Goal: Information Seeking & Learning: Learn about a topic

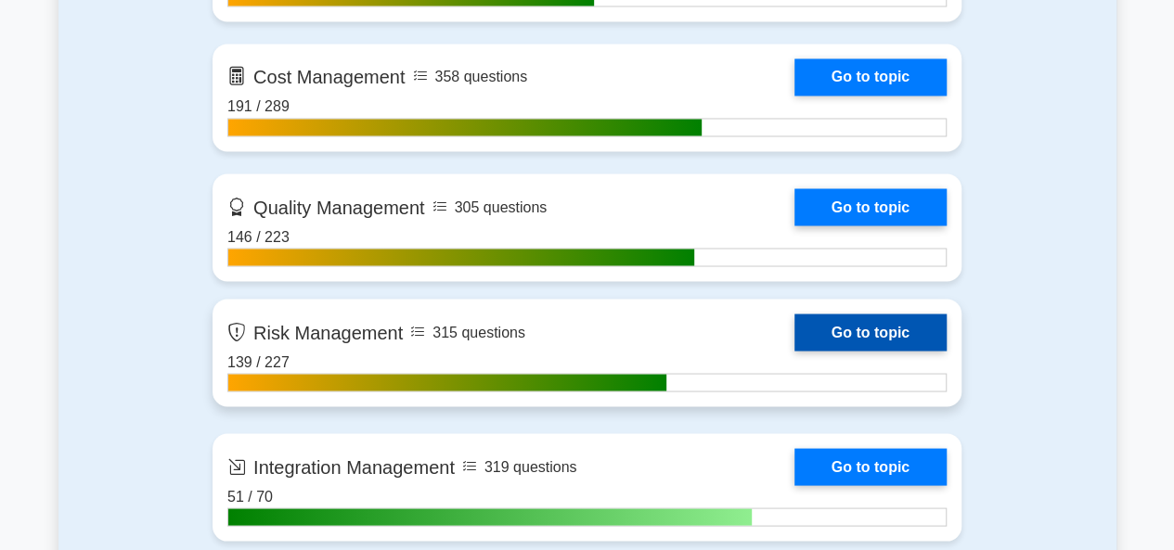
scroll to position [1670, 0]
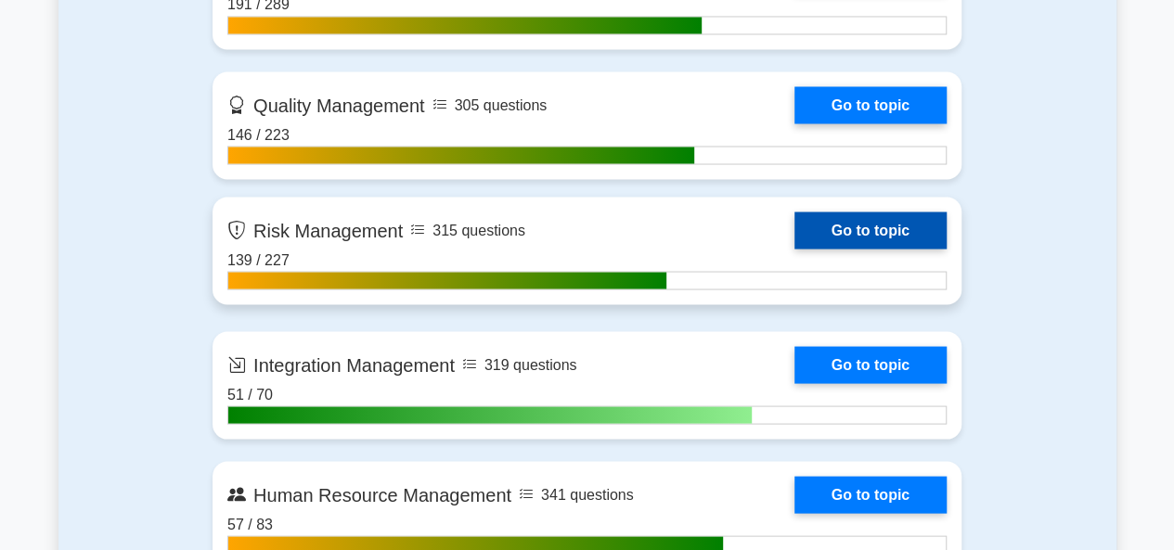
click at [856, 225] on link "Go to topic" at bounding box center [870, 230] width 152 height 37
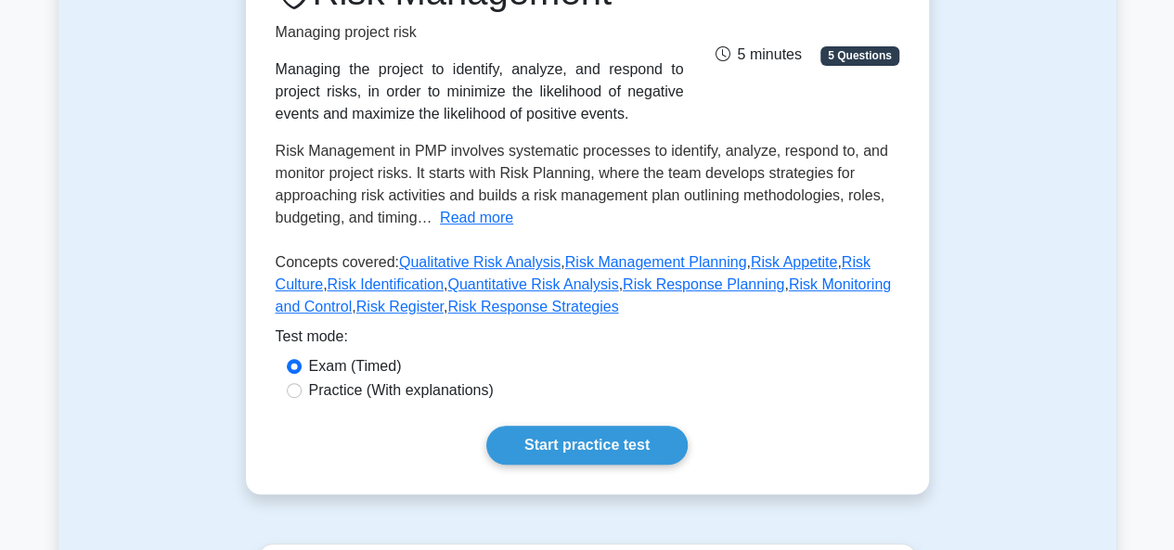
scroll to position [377, 0]
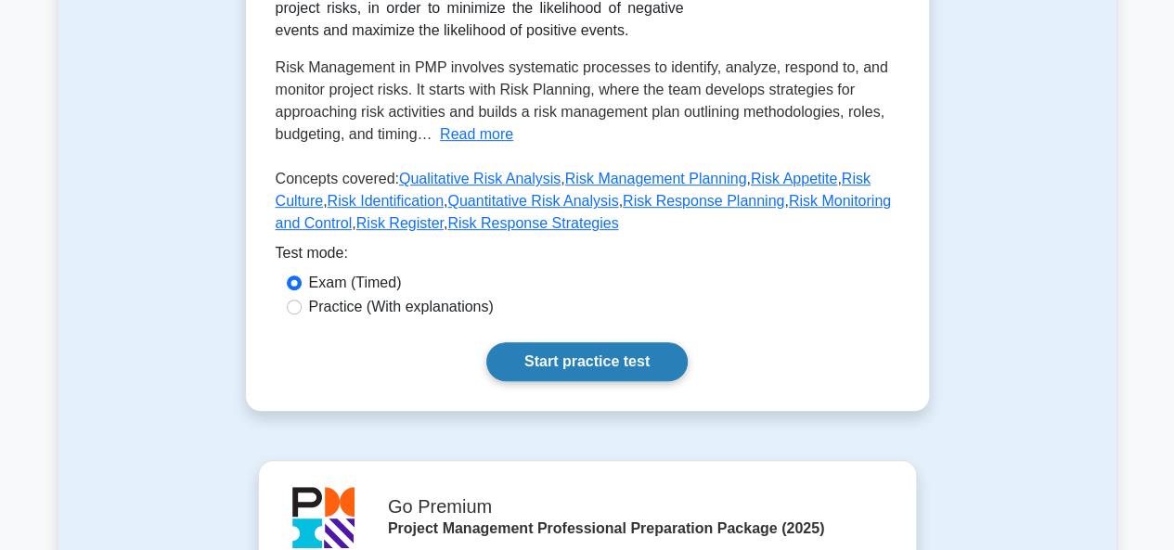
click at [560, 365] on link "Start practice test" at bounding box center [586, 361] width 201 height 39
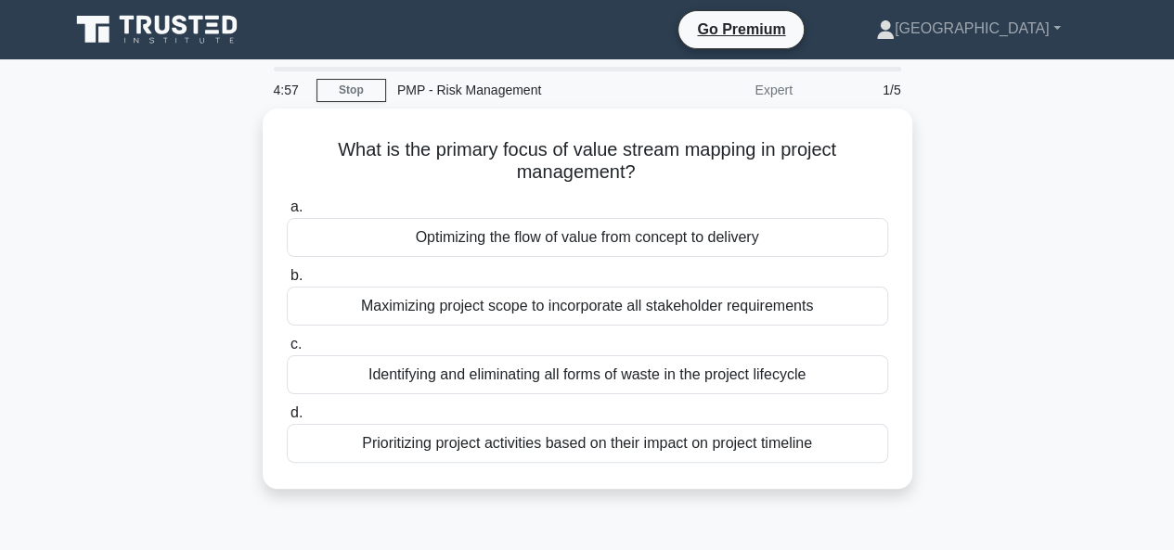
click at [1019, 240] on div "What is the primary focus of value stream mapping in project management? .spinn…" at bounding box center [587, 310] width 1058 height 403
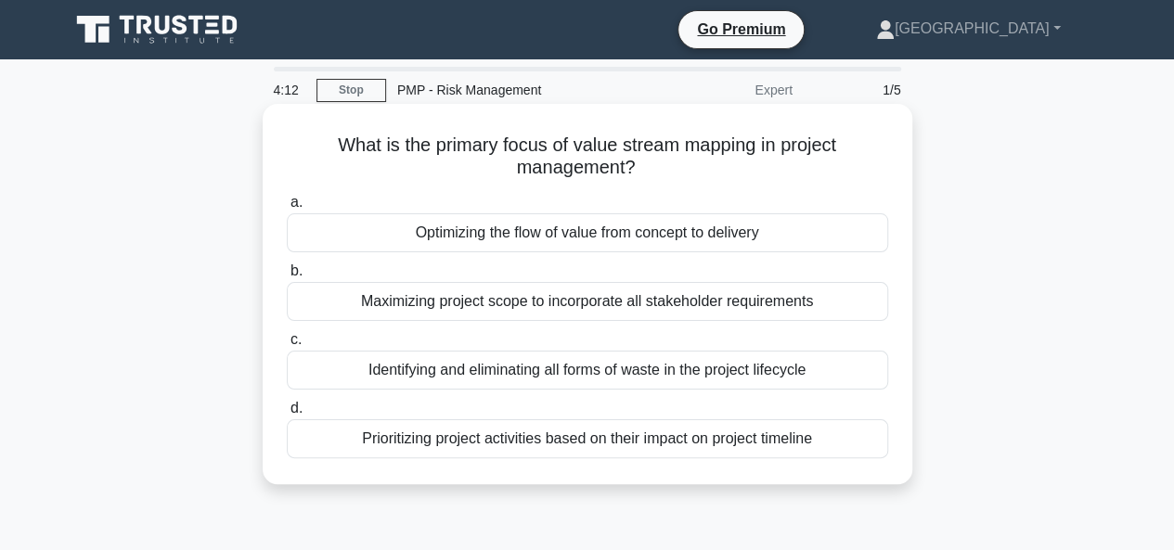
click at [540, 240] on div "Optimizing the flow of value from concept to delivery" at bounding box center [587, 232] width 601 height 39
click at [287, 209] on input "a. Optimizing the flow of value from concept to delivery" at bounding box center [287, 203] width 0 height 12
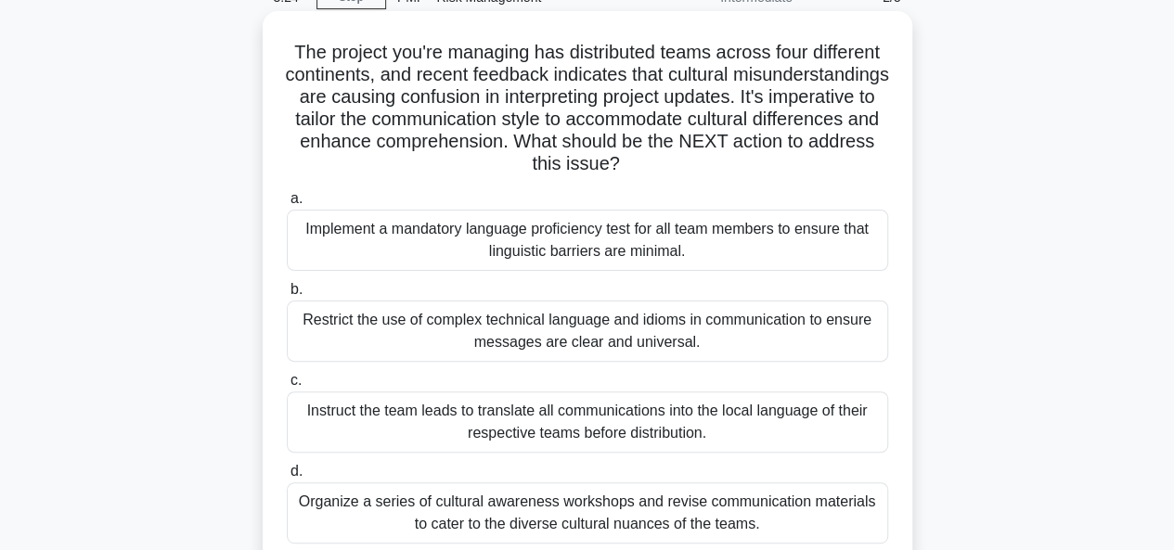
scroll to position [186, 0]
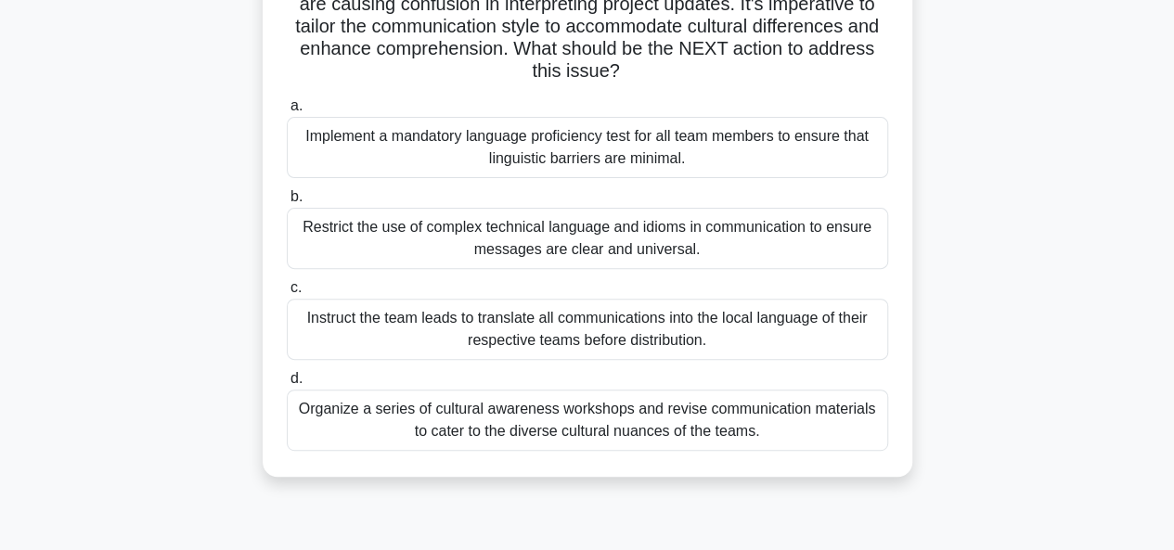
click at [568, 419] on div "Organize a series of cultural awareness workshops and revise communication mate…" at bounding box center [587, 420] width 601 height 61
click at [287, 385] on input "d. Organize a series of cultural awareness workshops and revise communication m…" at bounding box center [287, 379] width 0 height 12
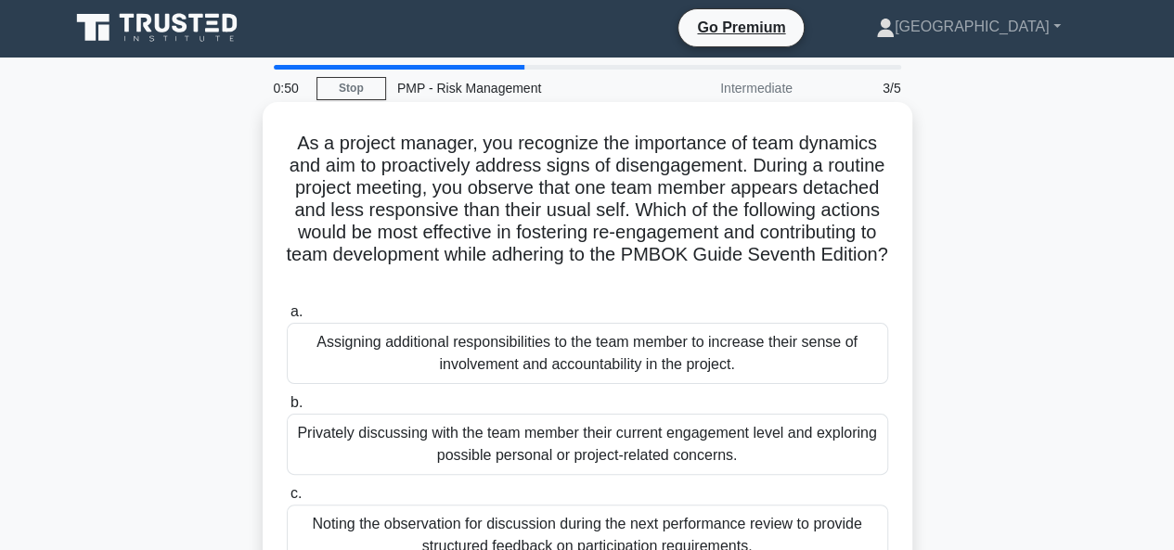
scroll to position [93, 0]
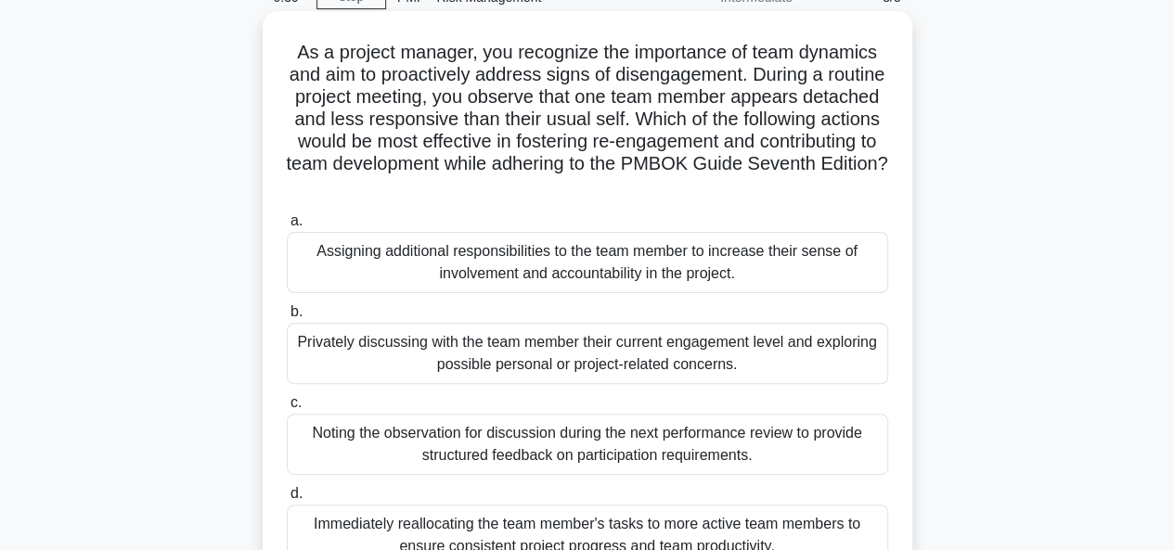
click at [558, 359] on div "Privately discussing with the team member their current engagement level and ex…" at bounding box center [587, 353] width 601 height 61
click at [287, 318] on input "b. Privately discussing with the team member their current engagement level and…" at bounding box center [287, 312] width 0 height 12
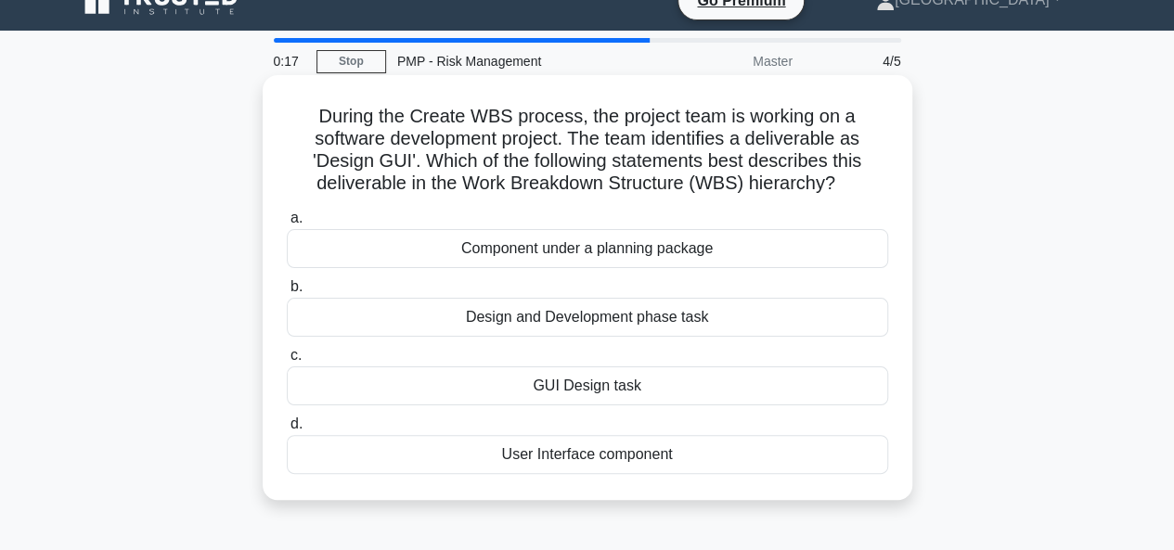
scroll to position [0, 0]
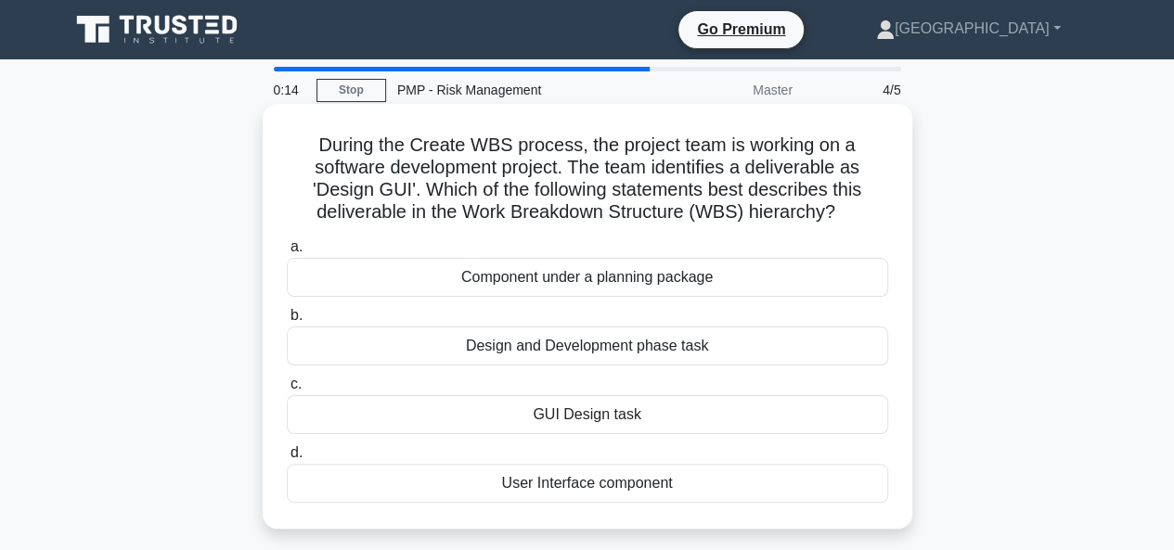
click at [561, 352] on div "Design and Development phase task" at bounding box center [587, 346] width 601 height 39
click at [287, 322] on input "b. Design and Development phase task" at bounding box center [287, 316] width 0 height 12
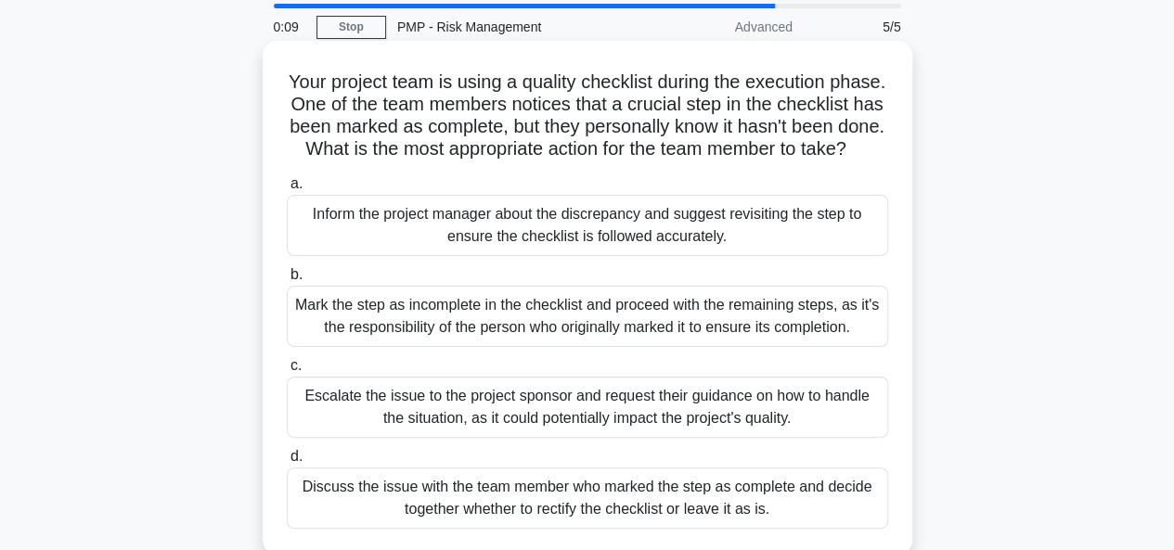
scroll to position [93, 0]
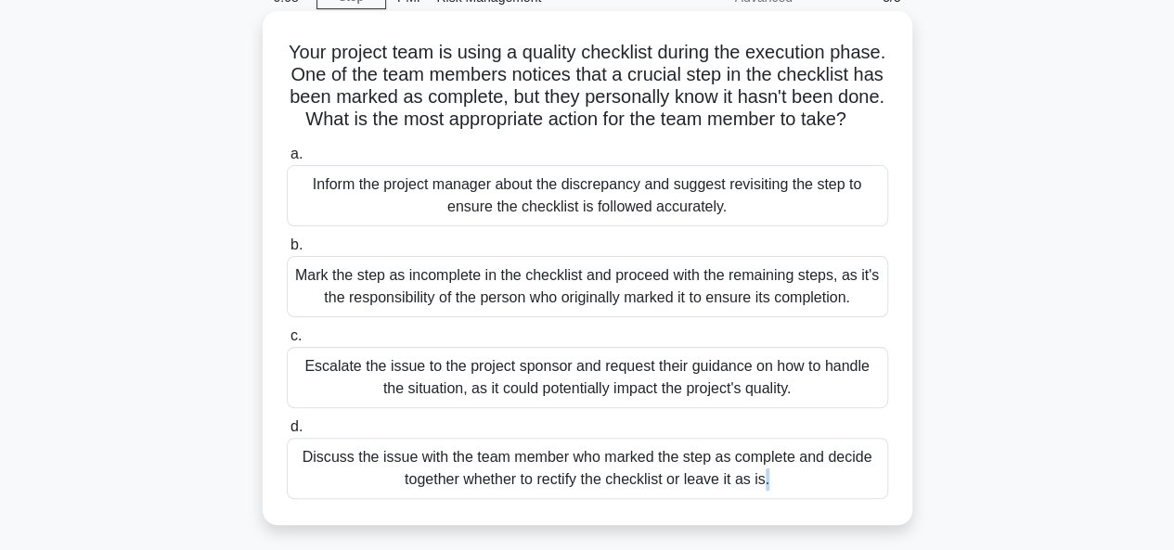
click at [503, 489] on div "Discuss the issue with the team member who marked the step as complete and deci…" at bounding box center [587, 468] width 601 height 61
click at [505, 492] on div "Discuss the issue with the team member who marked the step as complete and deci…" at bounding box center [587, 468] width 601 height 61
click at [287, 433] on input "d. Discuss the issue with the team member who marked the step as complete and d…" at bounding box center [287, 427] width 0 height 12
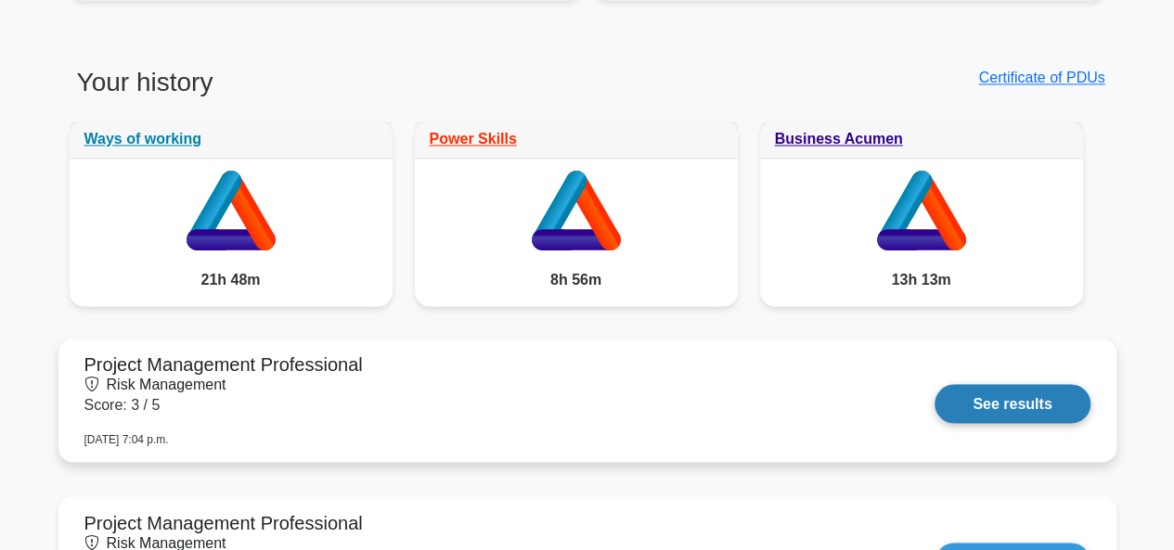
scroll to position [1392, 0]
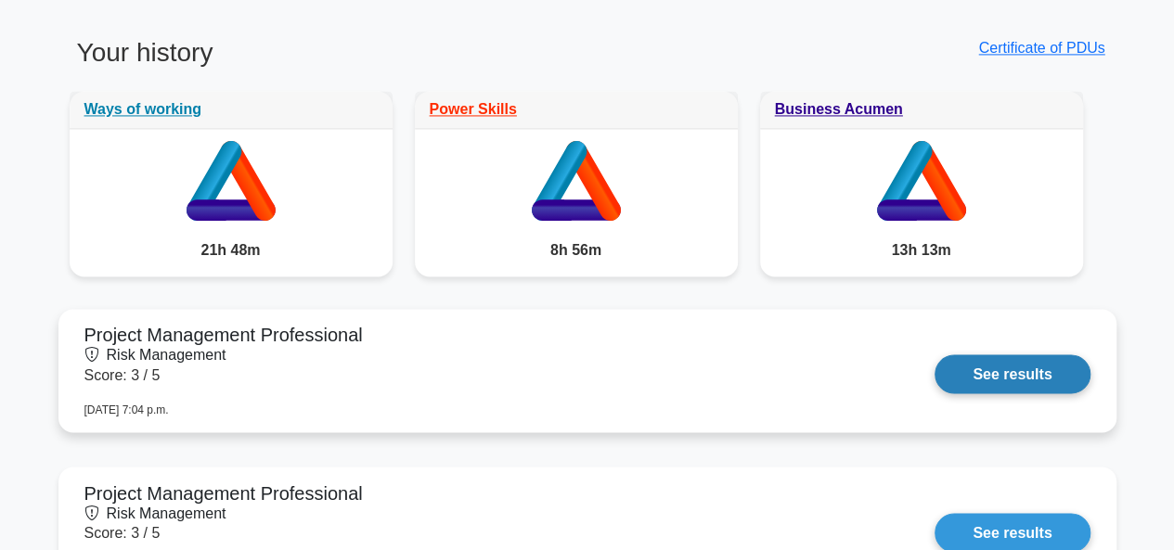
click at [962, 373] on link "See results" at bounding box center [1011, 373] width 155 height 39
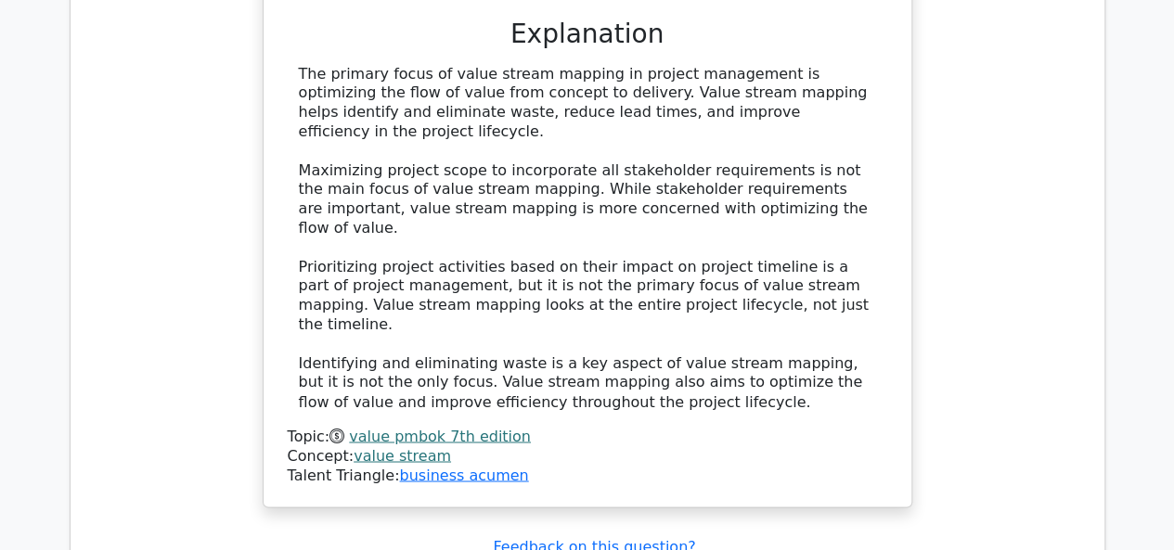
scroll to position [1485, 0]
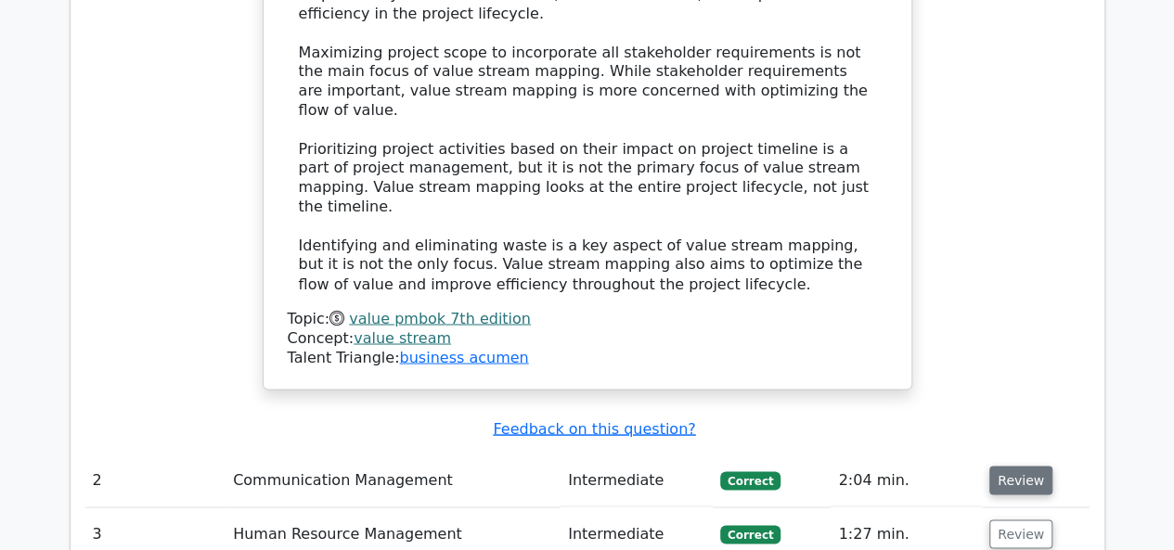
click at [1008, 466] on button "Review" at bounding box center [1020, 480] width 63 height 29
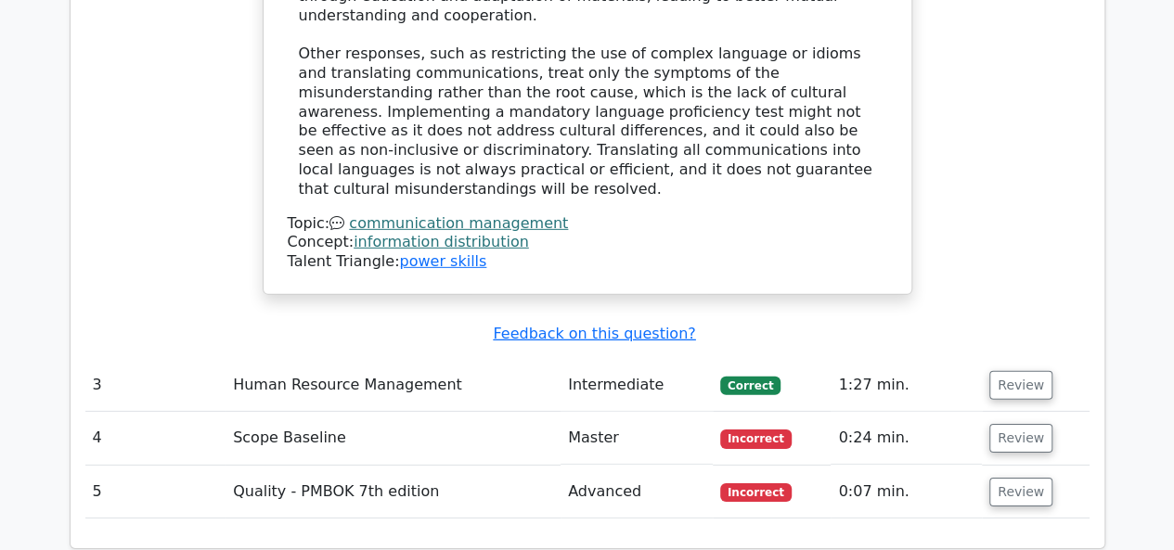
scroll to position [2784, 0]
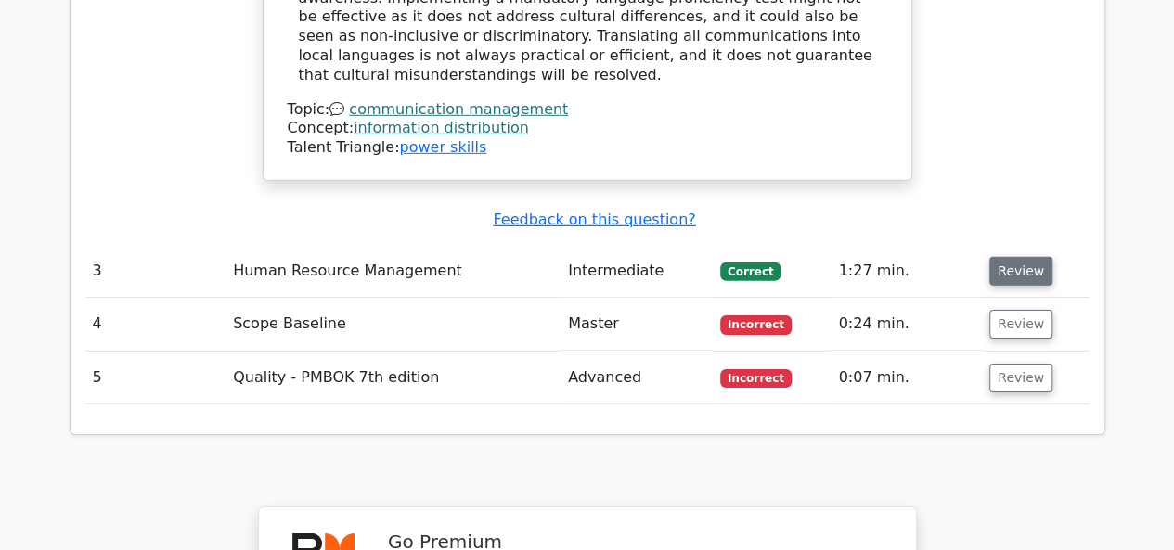
click at [1007, 257] on button "Review" at bounding box center [1020, 271] width 63 height 29
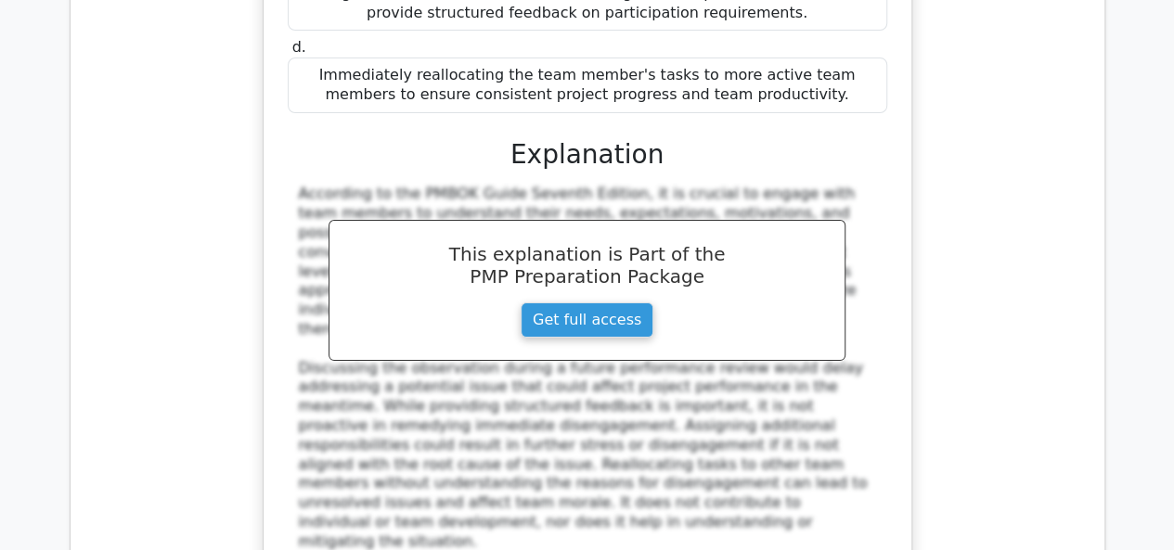
scroll to position [3712, 0]
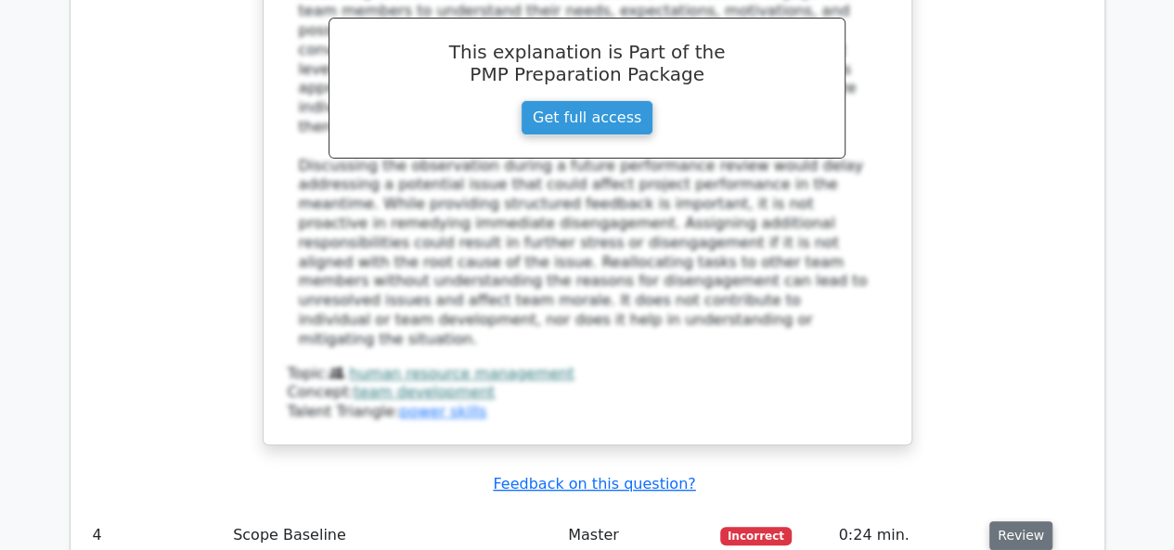
click at [1017, 522] on button "Review" at bounding box center [1020, 536] width 63 height 29
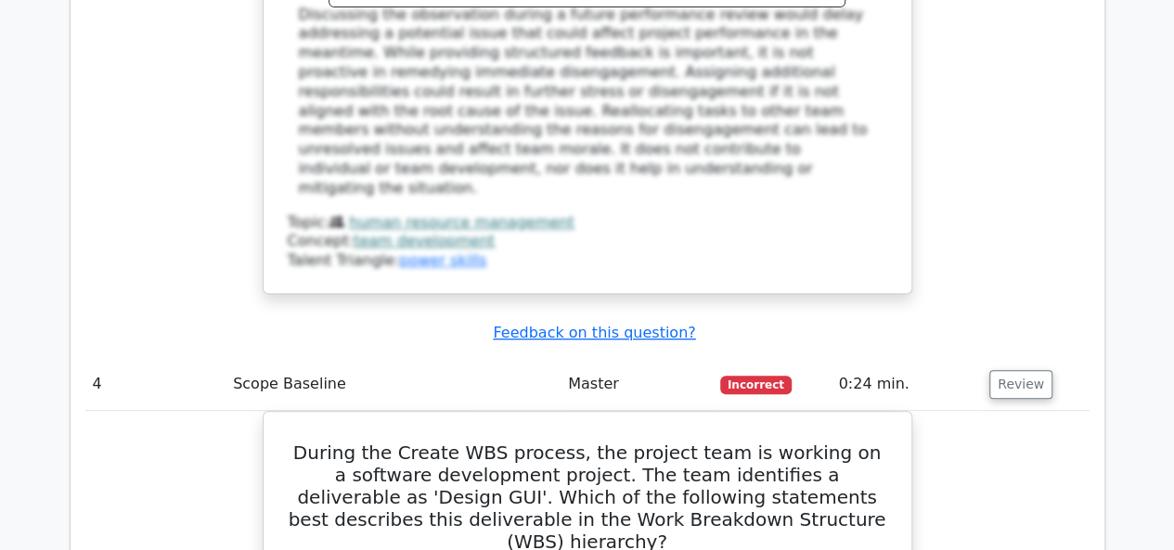
scroll to position [4083, 0]
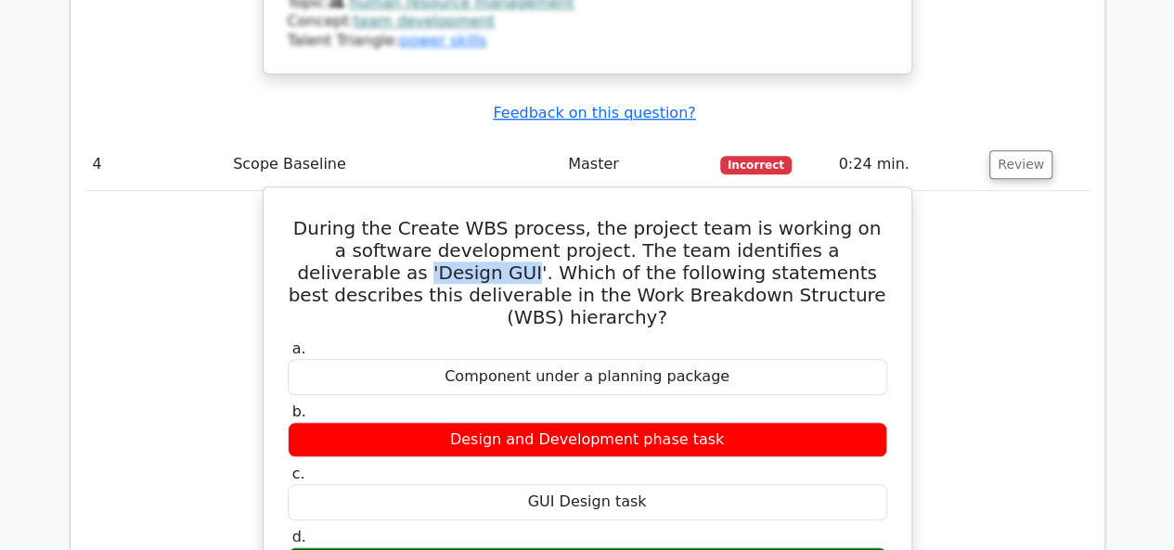
drag, startPoint x: 406, startPoint y: 85, endPoint x: 286, endPoint y: 83, distance: 120.7
click at [286, 217] on h5 "During the Create WBS process, the project team is working on a software develo…" at bounding box center [587, 272] width 603 height 111
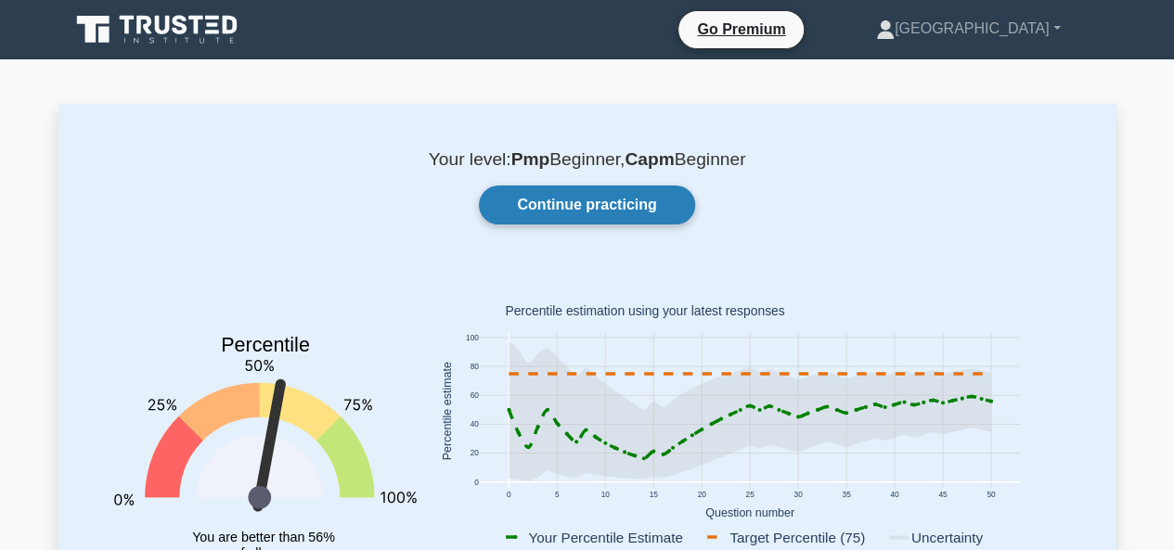
click at [573, 214] on link "Continue practicing" at bounding box center [586, 205] width 215 height 39
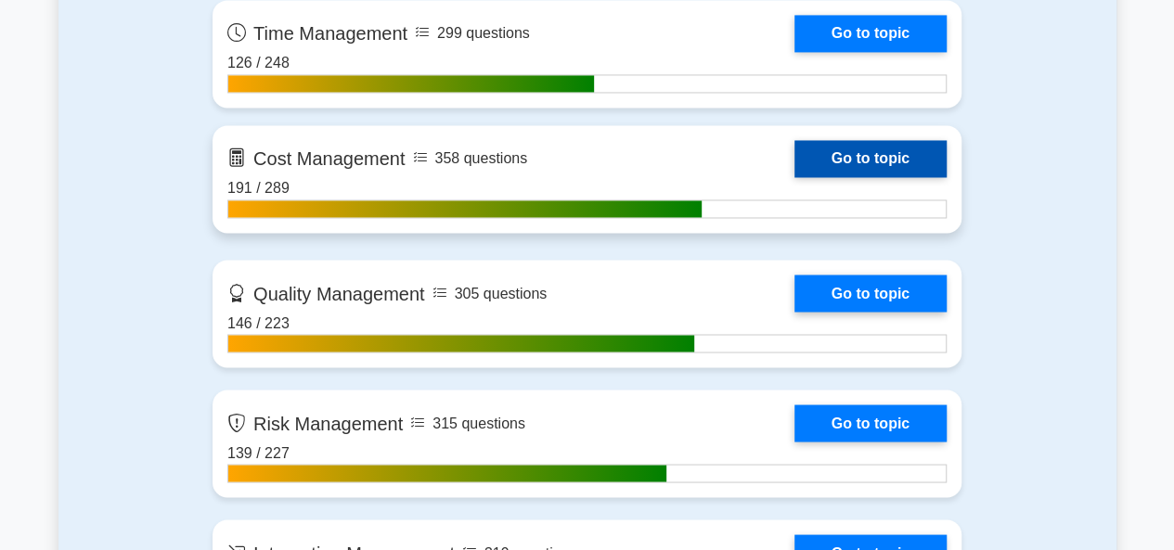
scroll to position [1485, 0]
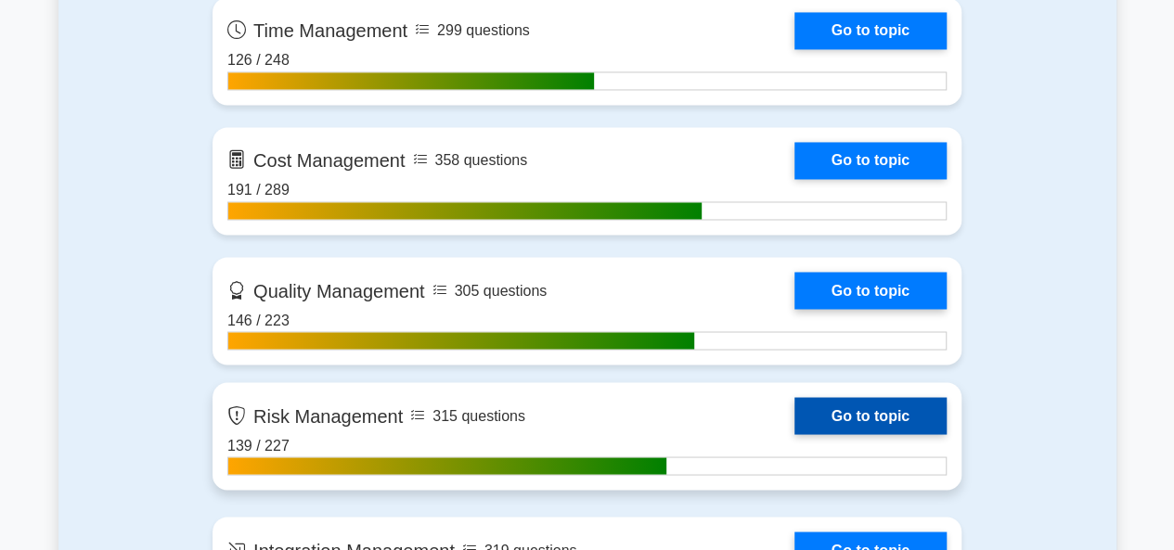
click at [829, 415] on link "Go to topic" at bounding box center [870, 415] width 152 height 37
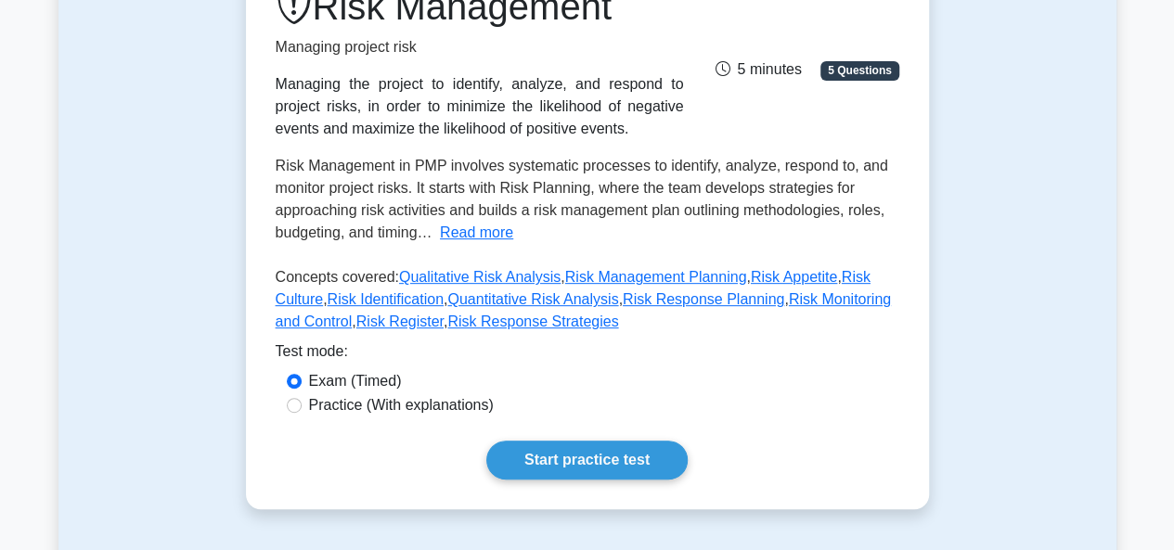
scroll to position [278, 0]
click at [585, 461] on link "Start practice test" at bounding box center [586, 460] width 201 height 39
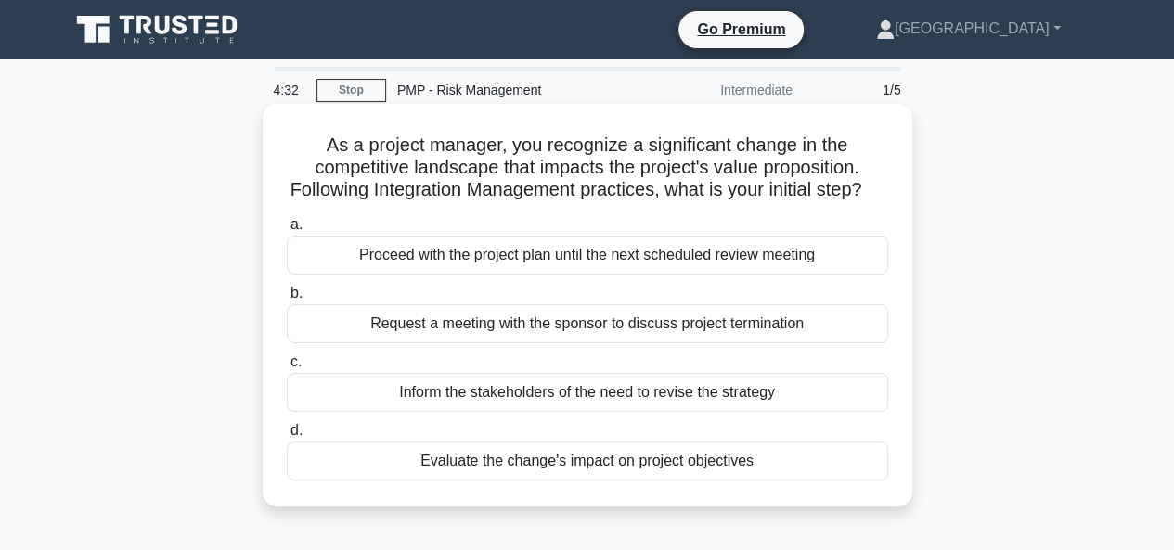
scroll to position [93, 0]
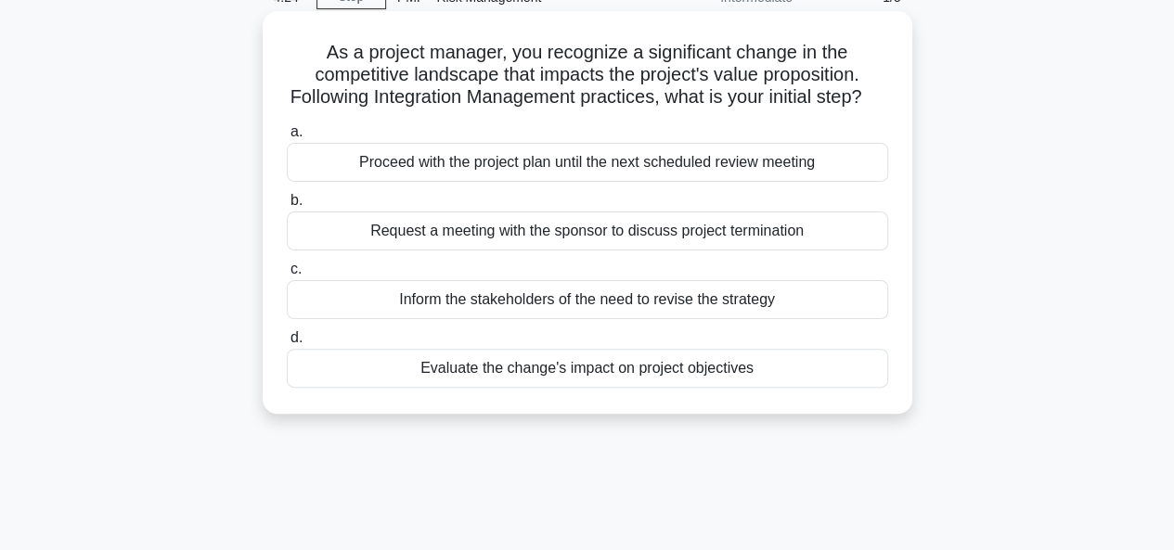
click at [601, 388] on div "Evaluate the change's impact on project objectives" at bounding box center [587, 368] width 601 height 39
click at [287, 344] on input "d. Evaluate the change's impact on project objectives" at bounding box center [287, 338] width 0 height 12
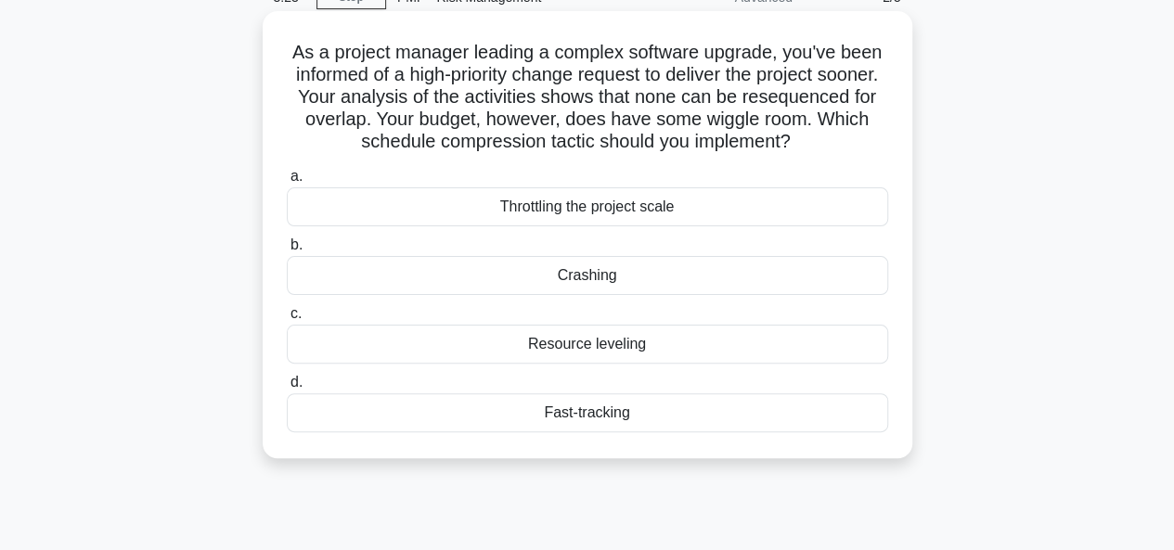
click at [578, 415] on div "Fast-tracking" at bounding box center [587, 412] width 601 height 39
click at [287, 389] on input "d. Fast-tracking" at bounding box center [287, 383] width 0 height 12
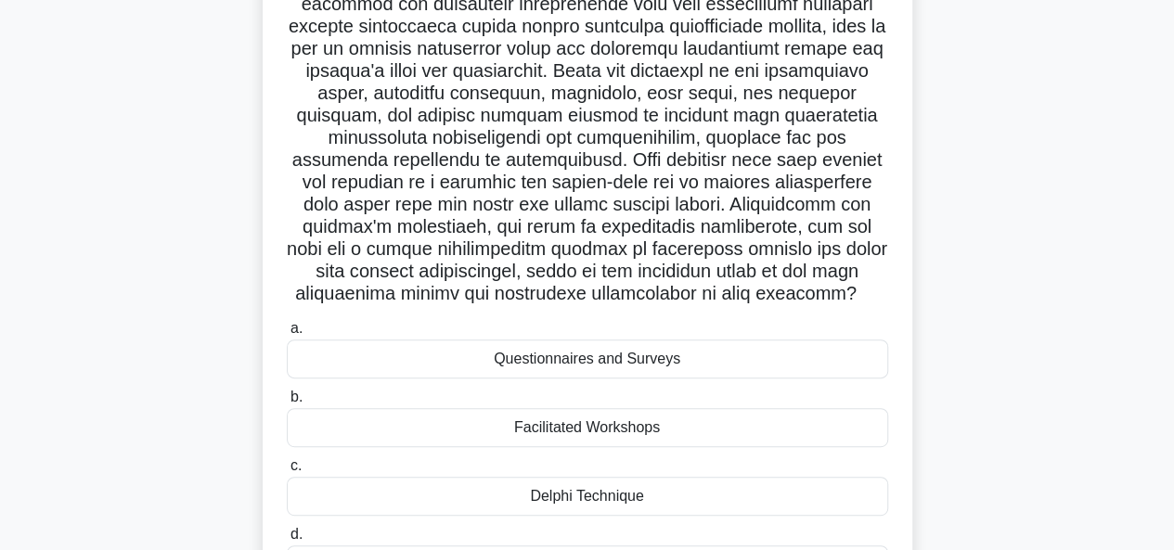
scroll to position [278, 0]
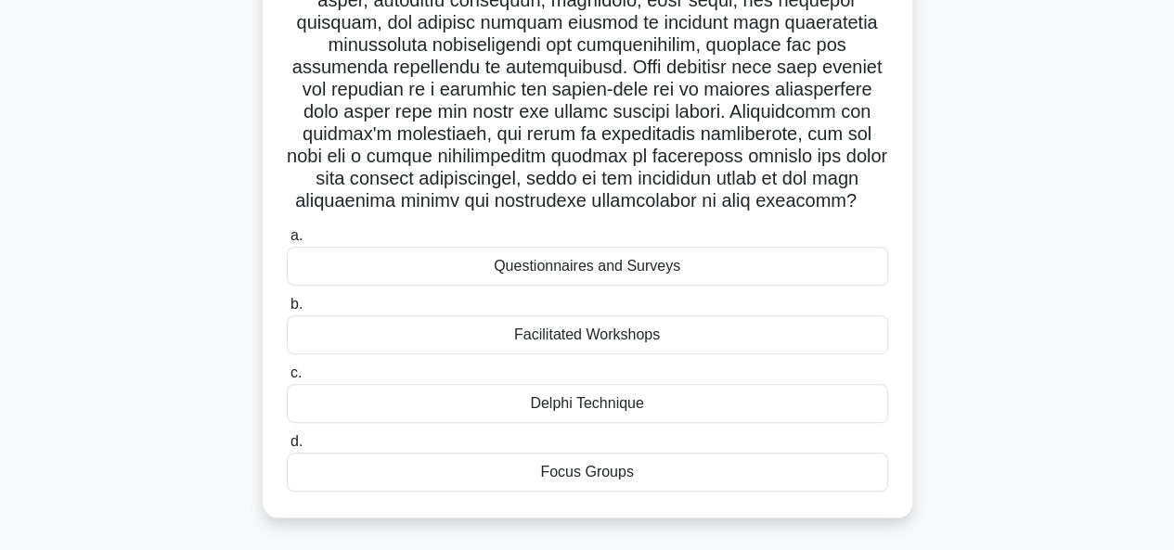
click at [592, 354] on div "Facilitated Workshops" at bounding box center [587, 334] width 601 height 39
click at [287, 311] on input "b. Facilitated Workshops" at bounding box center [287, 305] width 0 height 12
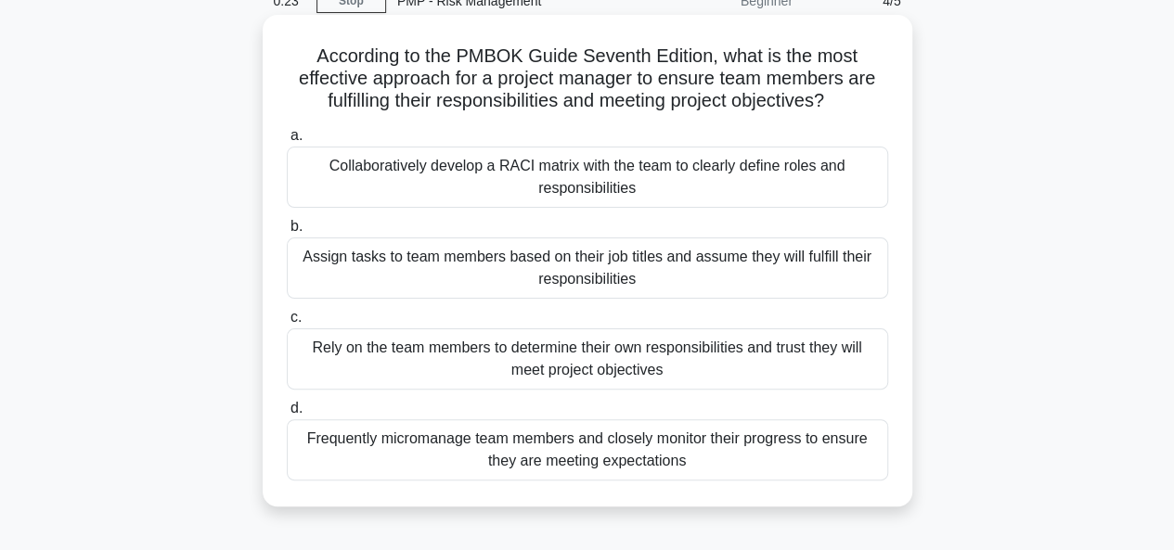
scroll to position [93, 0]
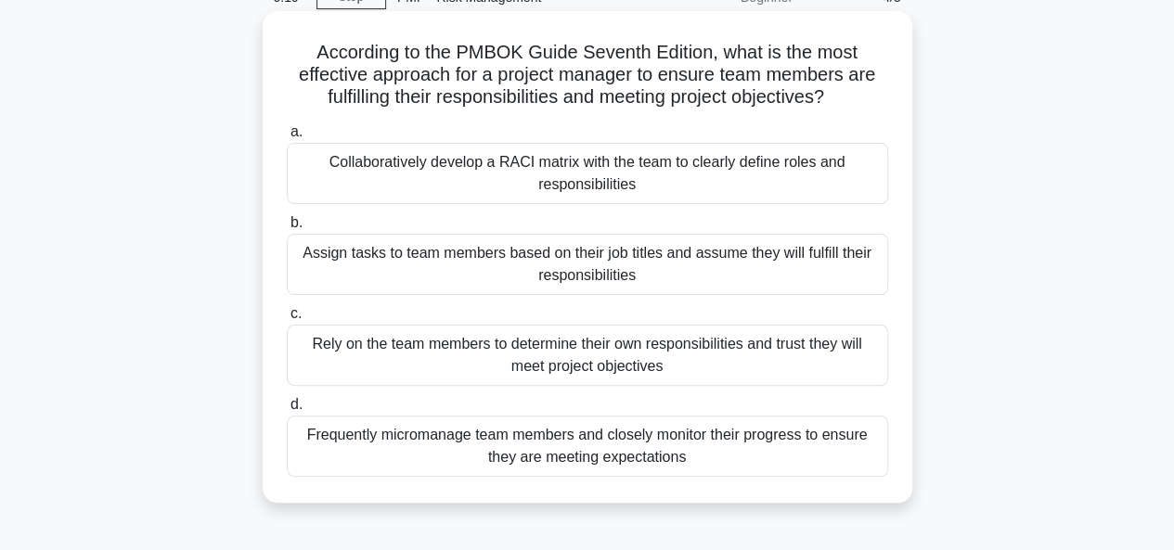
click at [581, 172] on div "Collaboratively develop a RACI matrix with the team to clearly define roles and…" at bounding box center [587, 173] width 601 height 61
click at [287, 138] on input "a. Collaboratively develop a RACI matrix with the team to clearly define roles …" at bounding box center [287, 132] width 0 height 12
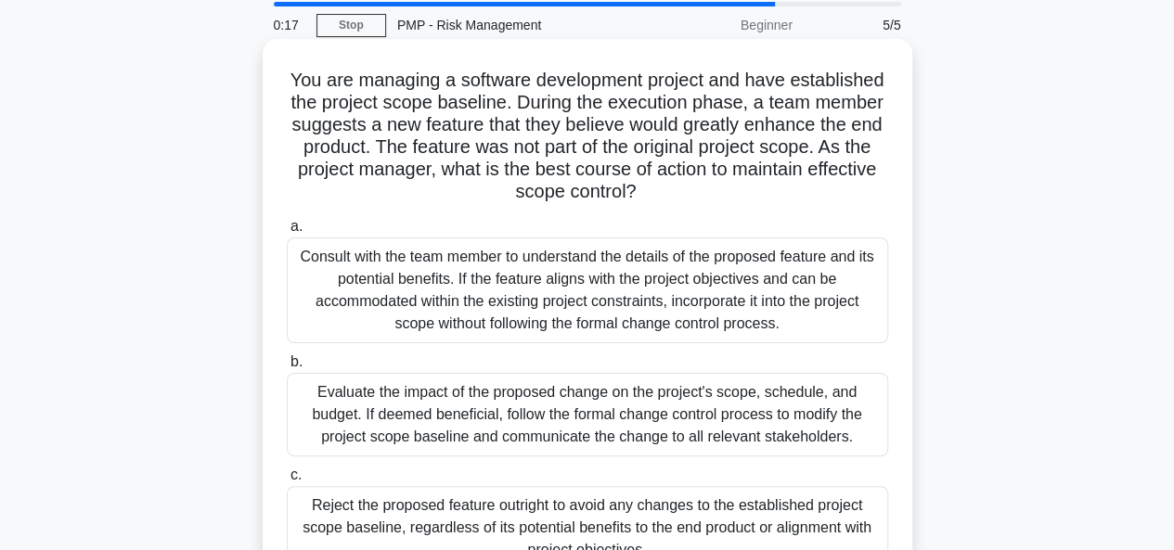
scroll to position [186, 0]
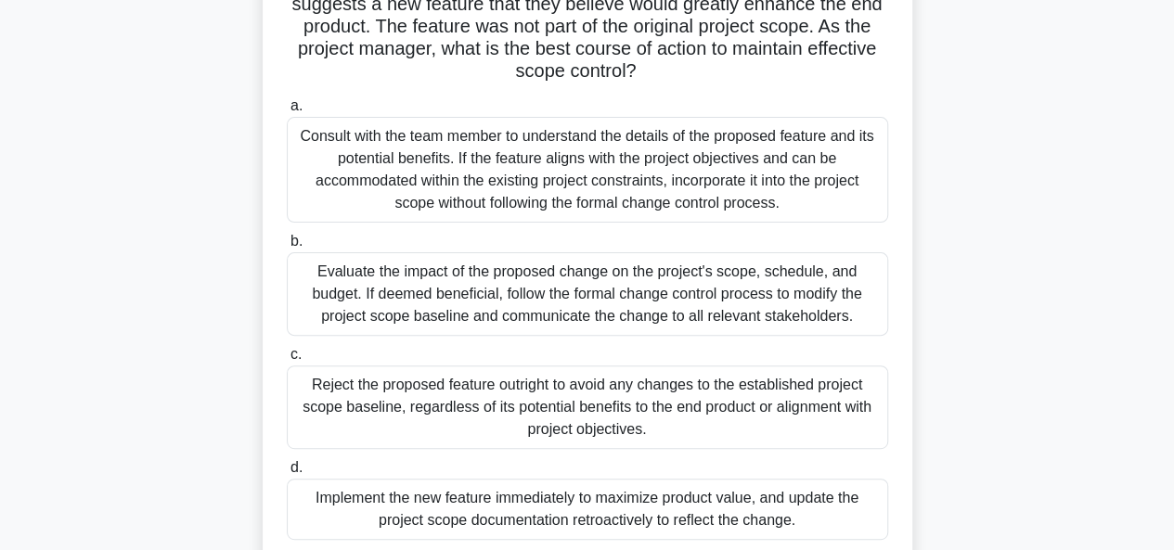
click at [517, 290] on div "Evaluate the impact of the proposed change on the project's scope, schedule, an…" at bounding box center [587, 294] width 601 height 84
click at [287, 248] on input "b. Evaluate the impact of the proposed change on the project's scope, schedule,…" at bounding box center [287, 242] width 0 height 12
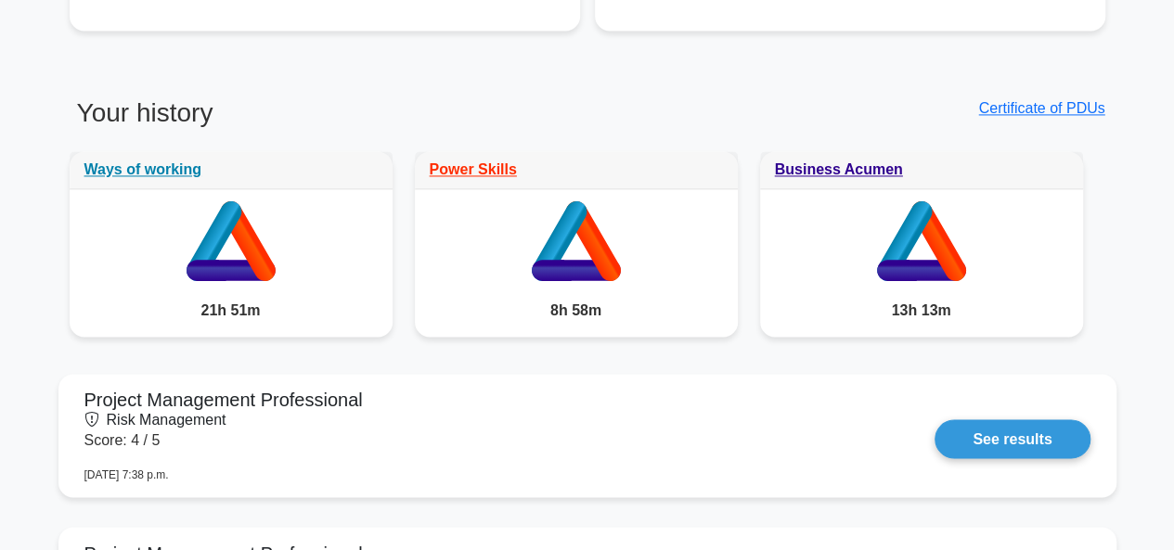
scroll to position [1485, 0]
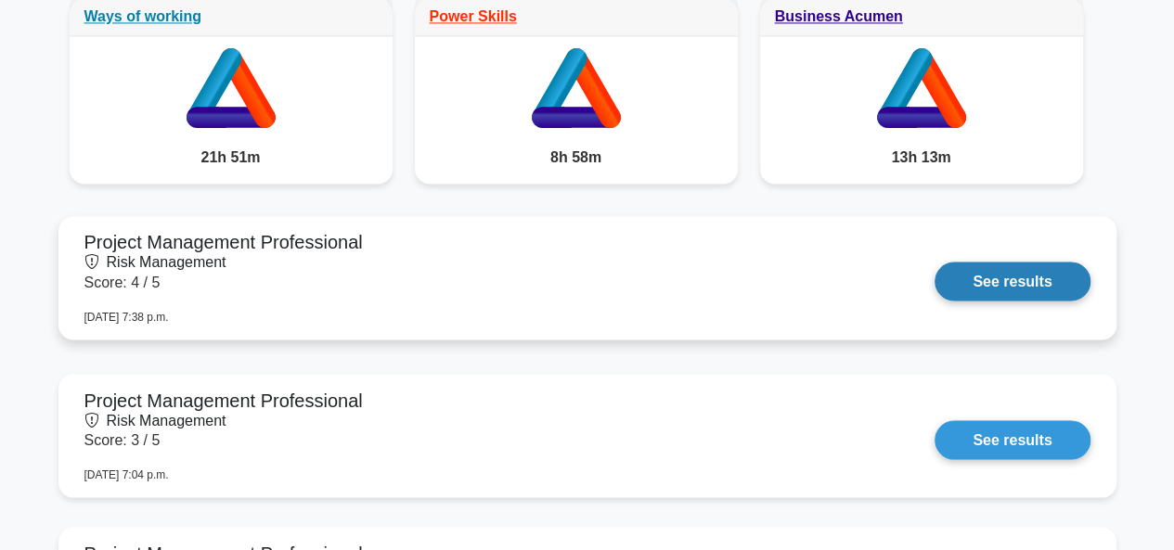
click at [1020, 281] on link "See results" at bounding box center [1011, 281] width 155 height 39
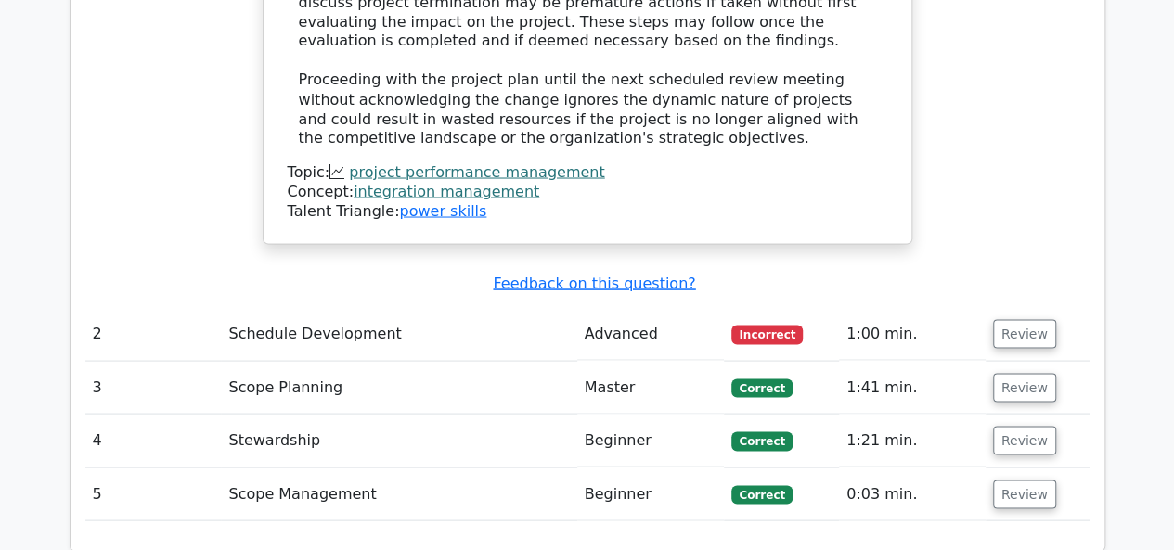
scroll to position [1670, 0]
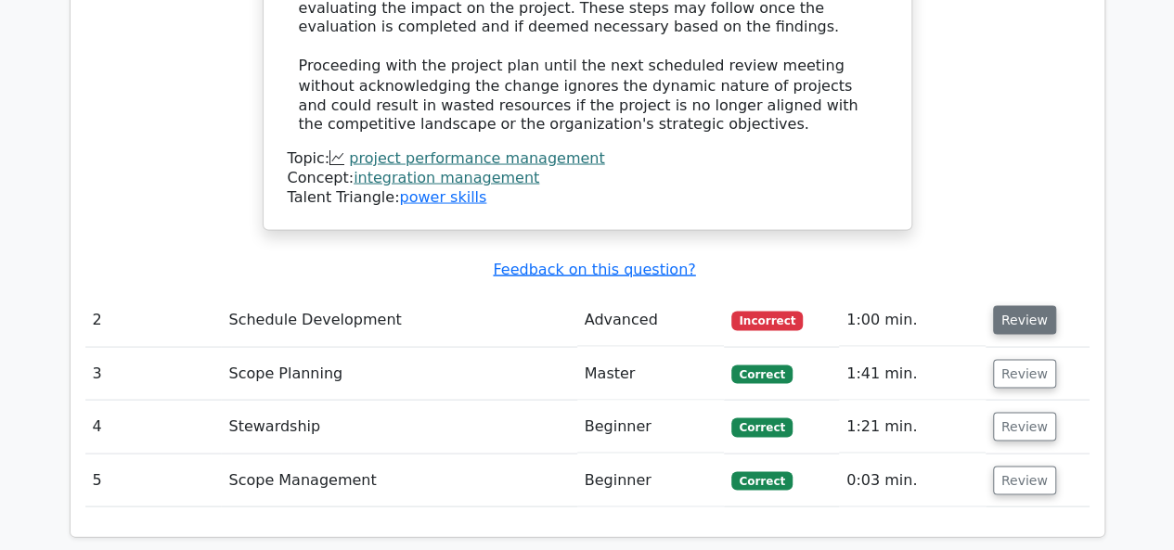
click at [1034, 305] on button "Review" at bounding box center [1024, 319] width 63 height 29
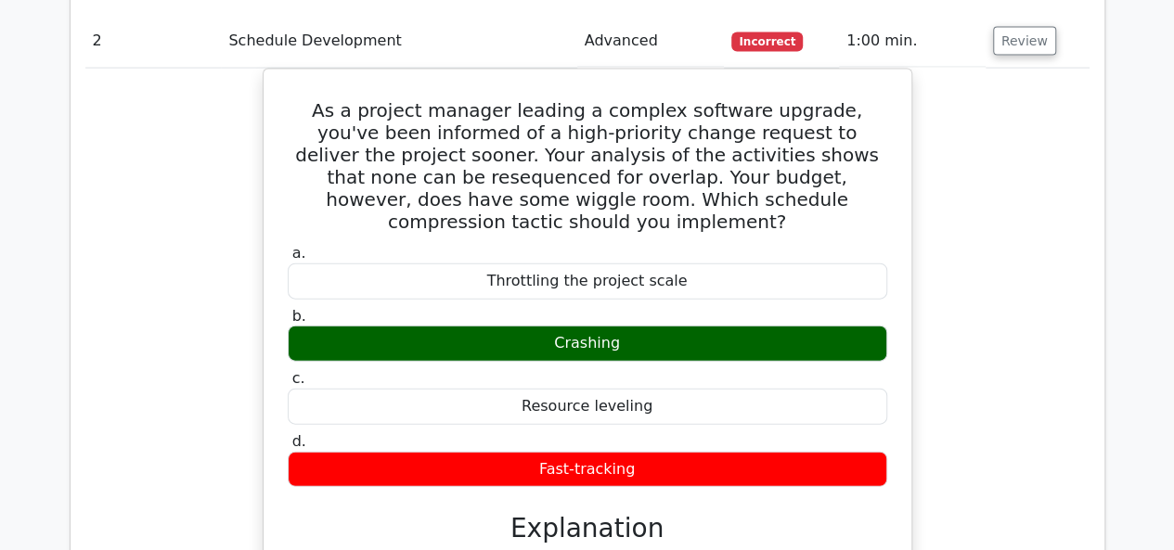
scroll to position [1856, 0]
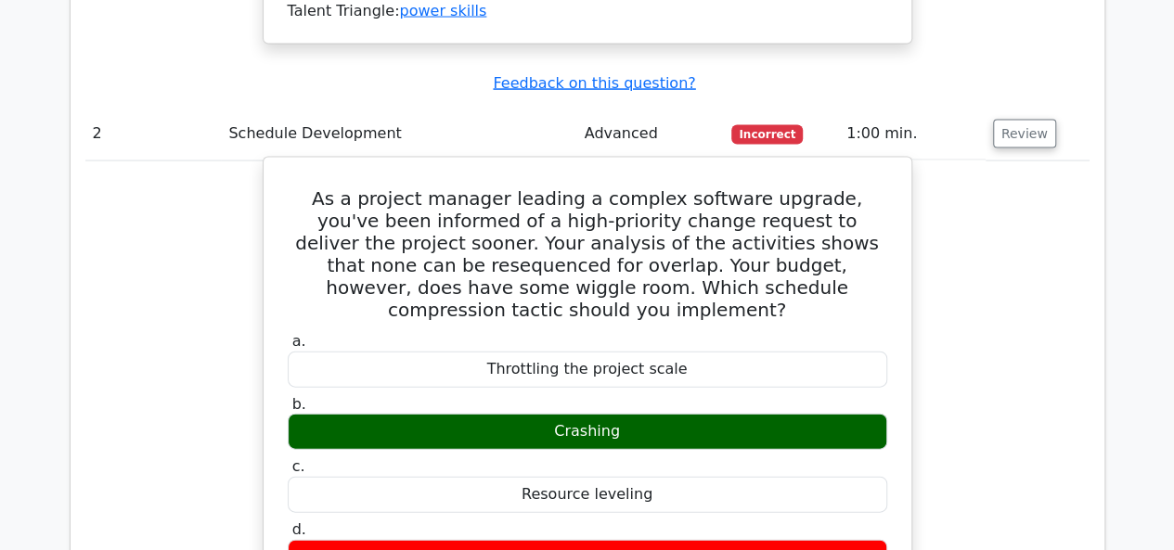
click at [470, 457] on label "c. Resource leveling" at bounding box center [587, 485] width 599 height 56
click at [460, 395] on label "b. Crashing" at bounding box center [587, 423] width 599 height 56
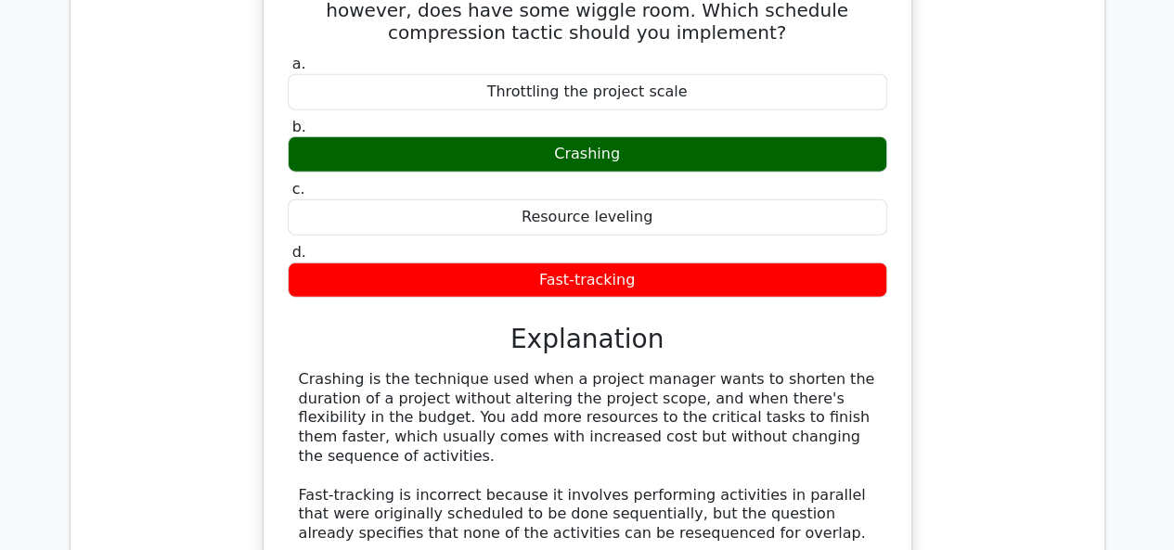
scroll to position [2134, 0]
